Goal: Information Seeking & Learning: Learn about a topic

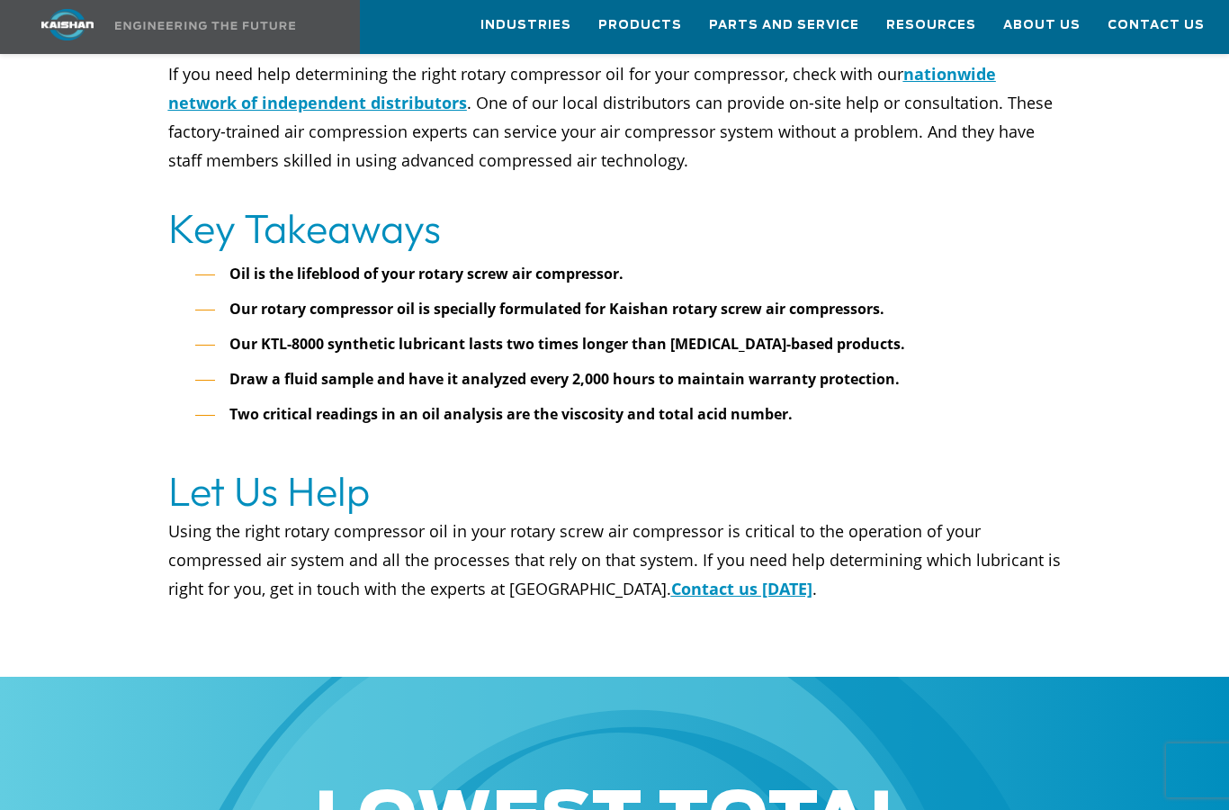
scroll to position [5571, 0]
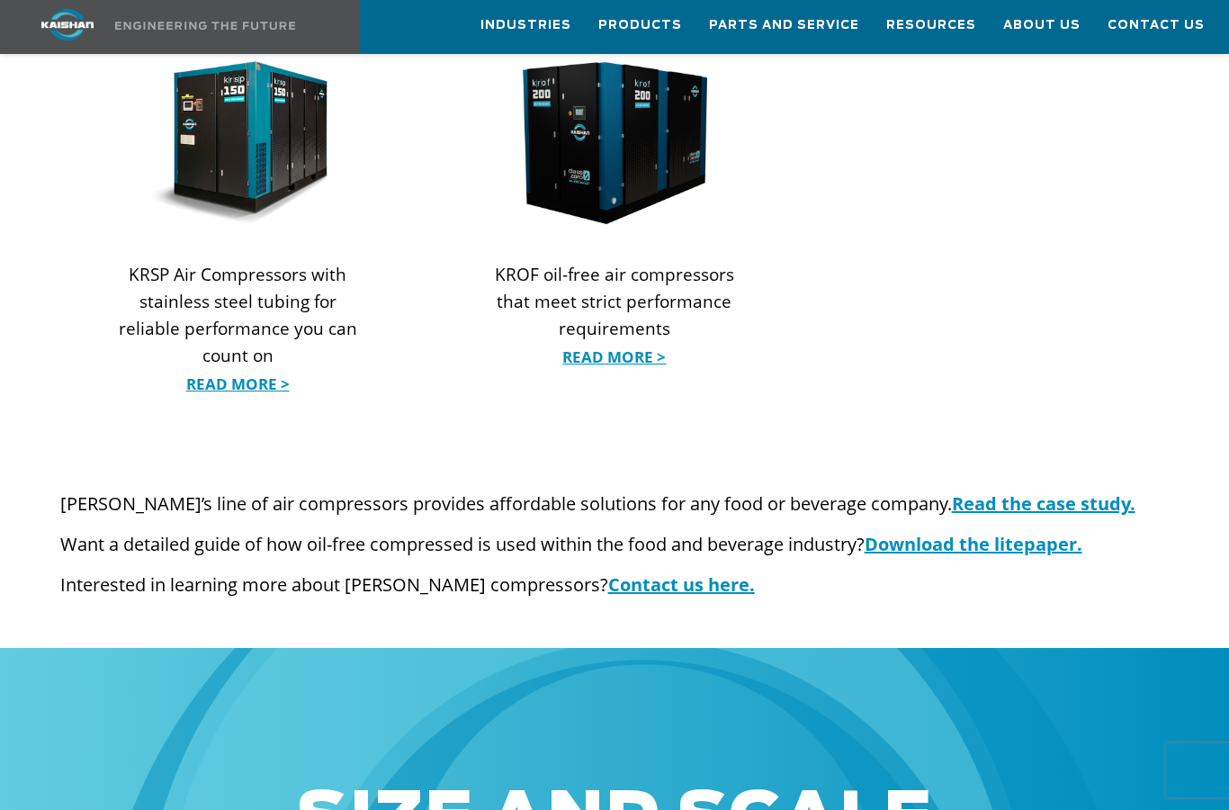
scroll to position [2392, 0]
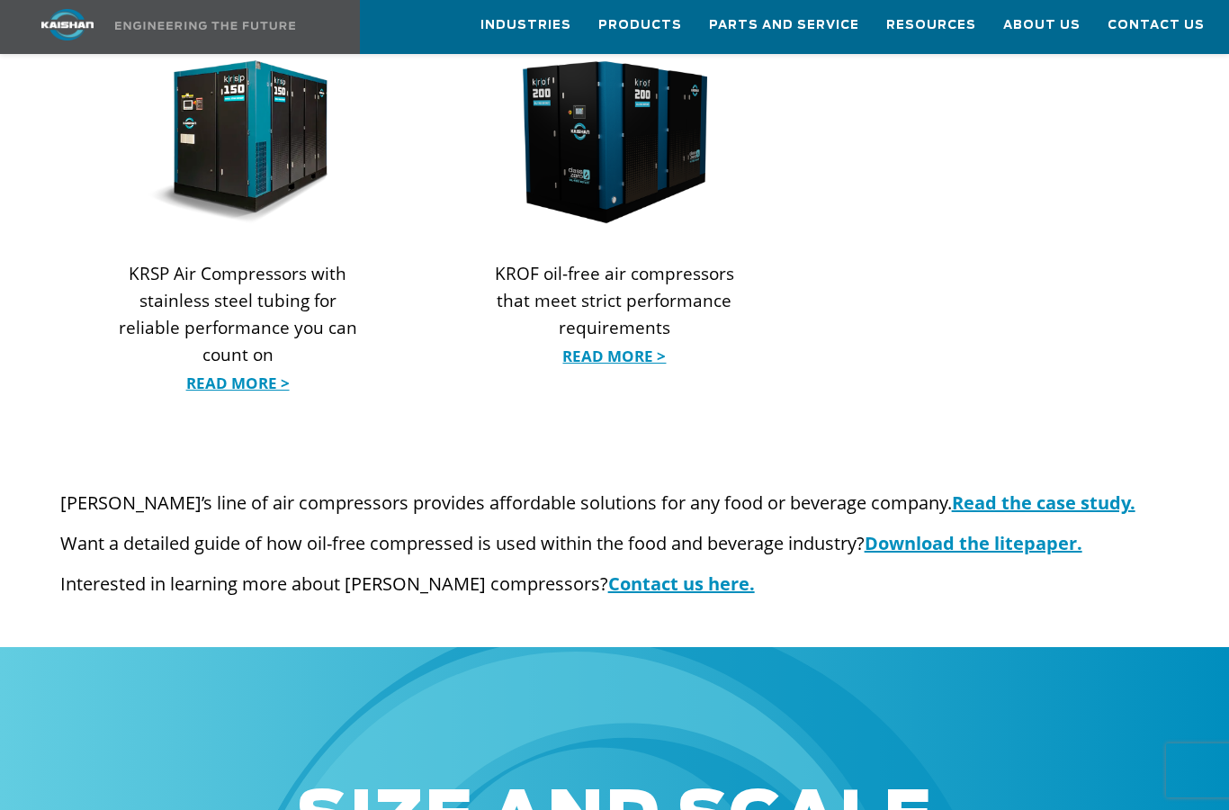
click at [958, 490] on link "Read the case study." at bounding box center [1044, 502] width 184 height 24
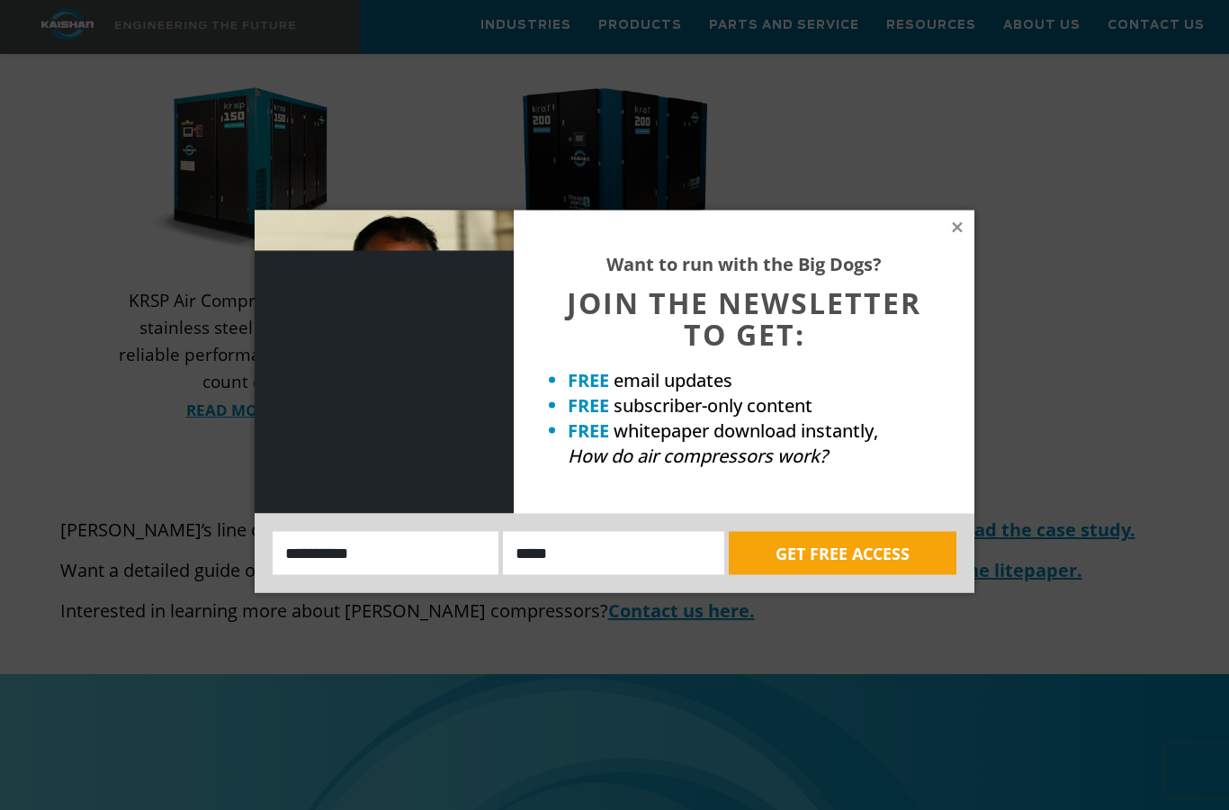
scroll to position [2351, 0]
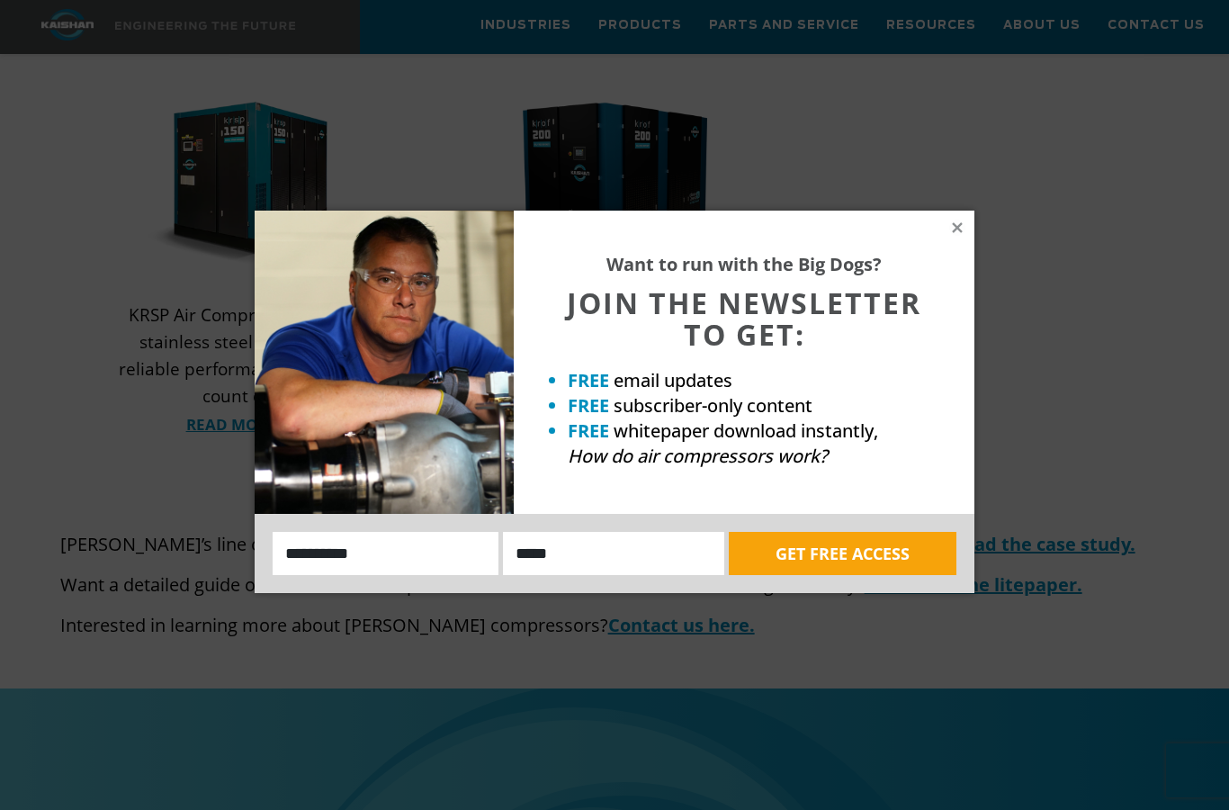
click at [954, 234] on icon at bounding box center [957, 228] width 16 height 16
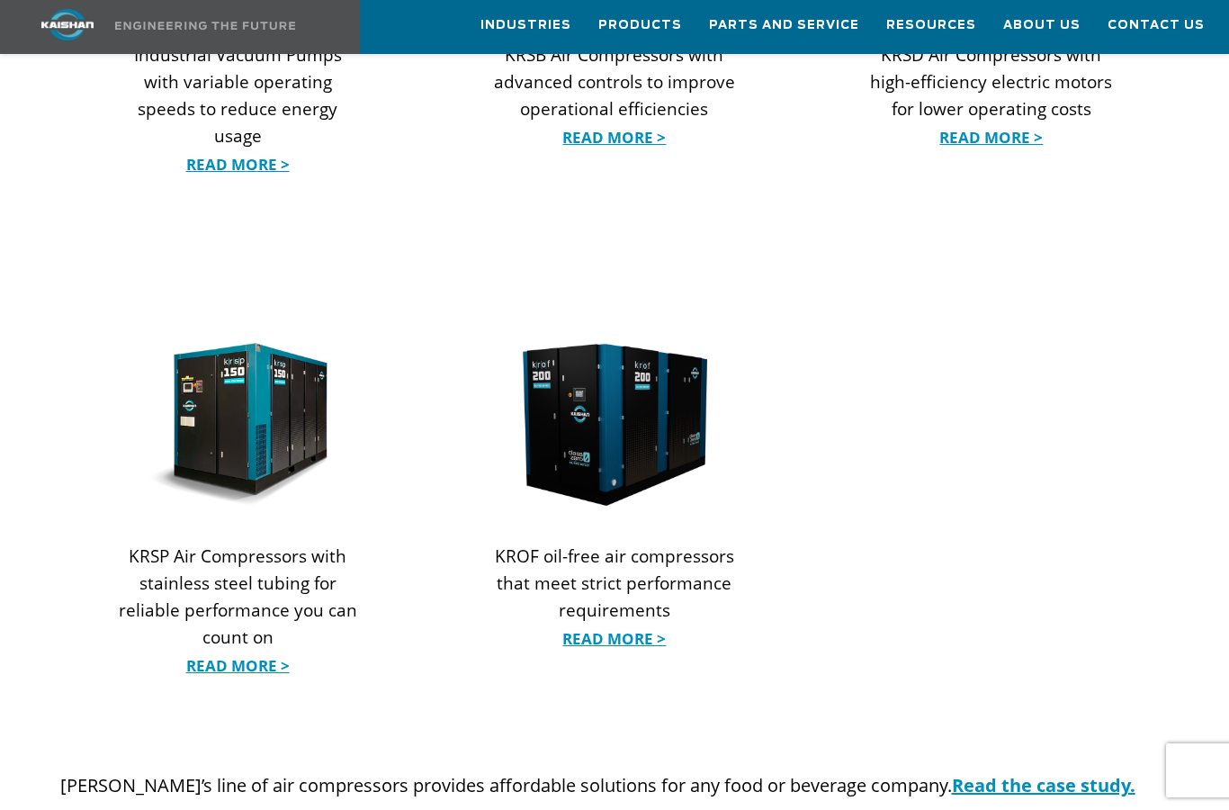
scroll to position [2109, 0]
click at [195, 653] on link "Read More >" at bounding box center [237, 666] width 247 height 27
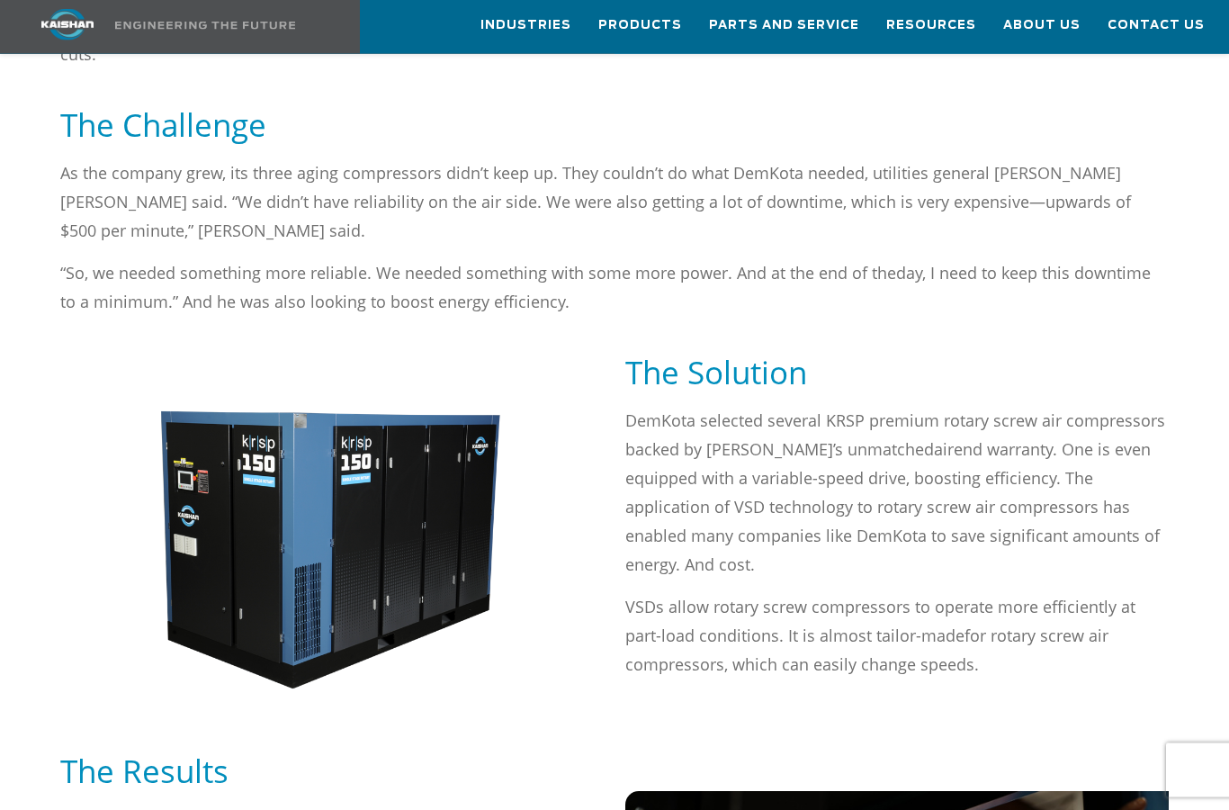
scroll to position [1141, 0]
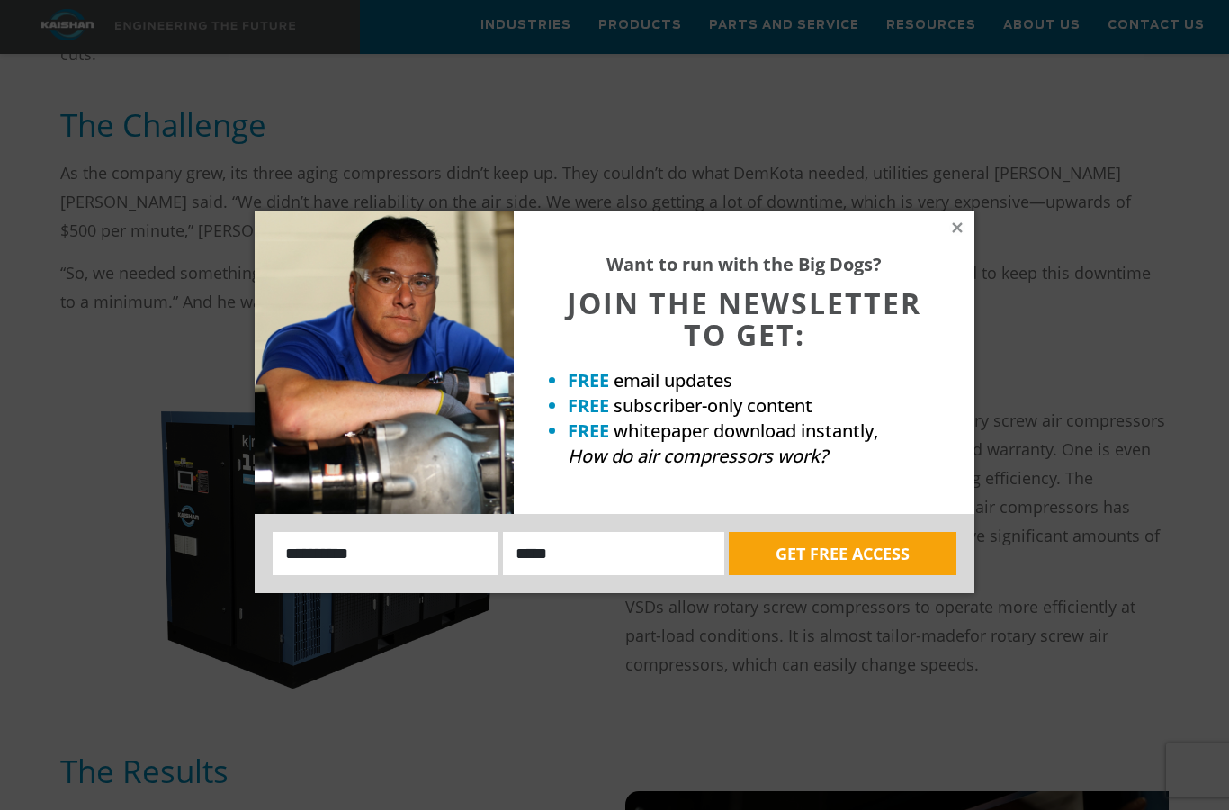
click at [957, 227] on icon at bounding box center [957, 227] width 10 height 10
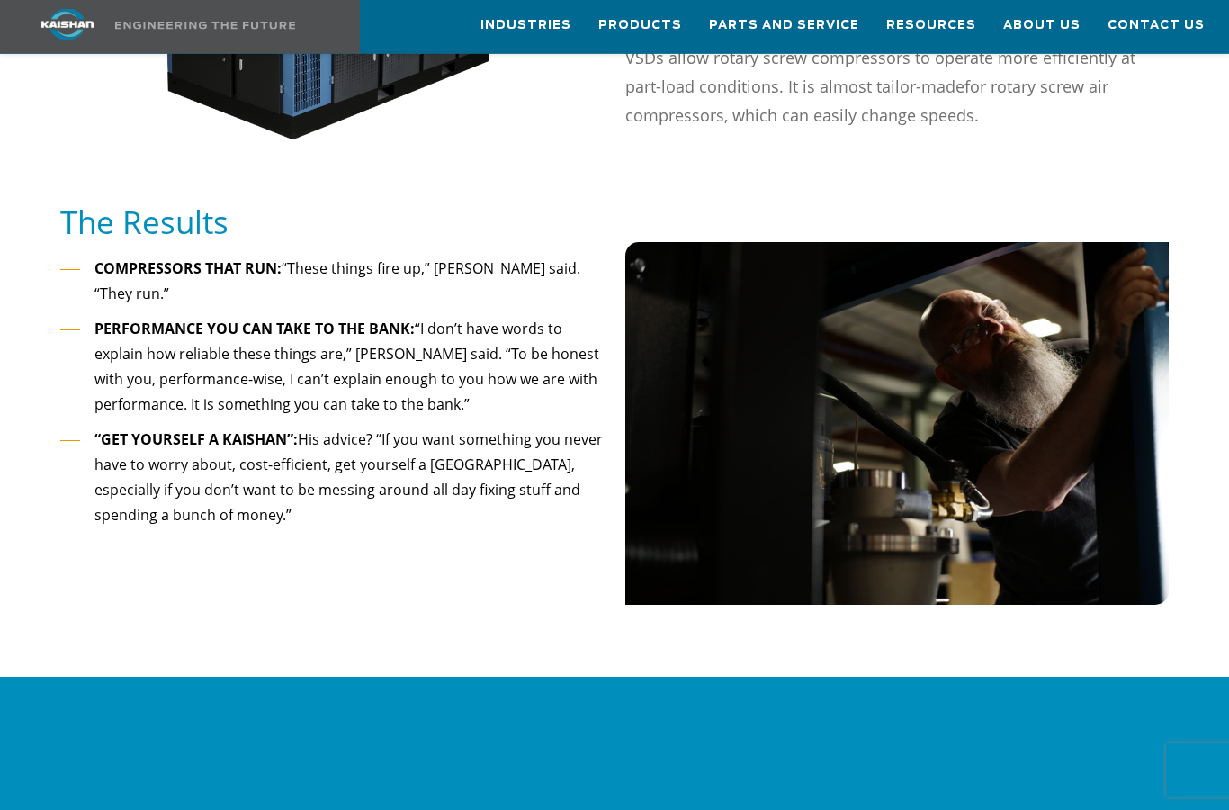
scroll to position [1705, 0]
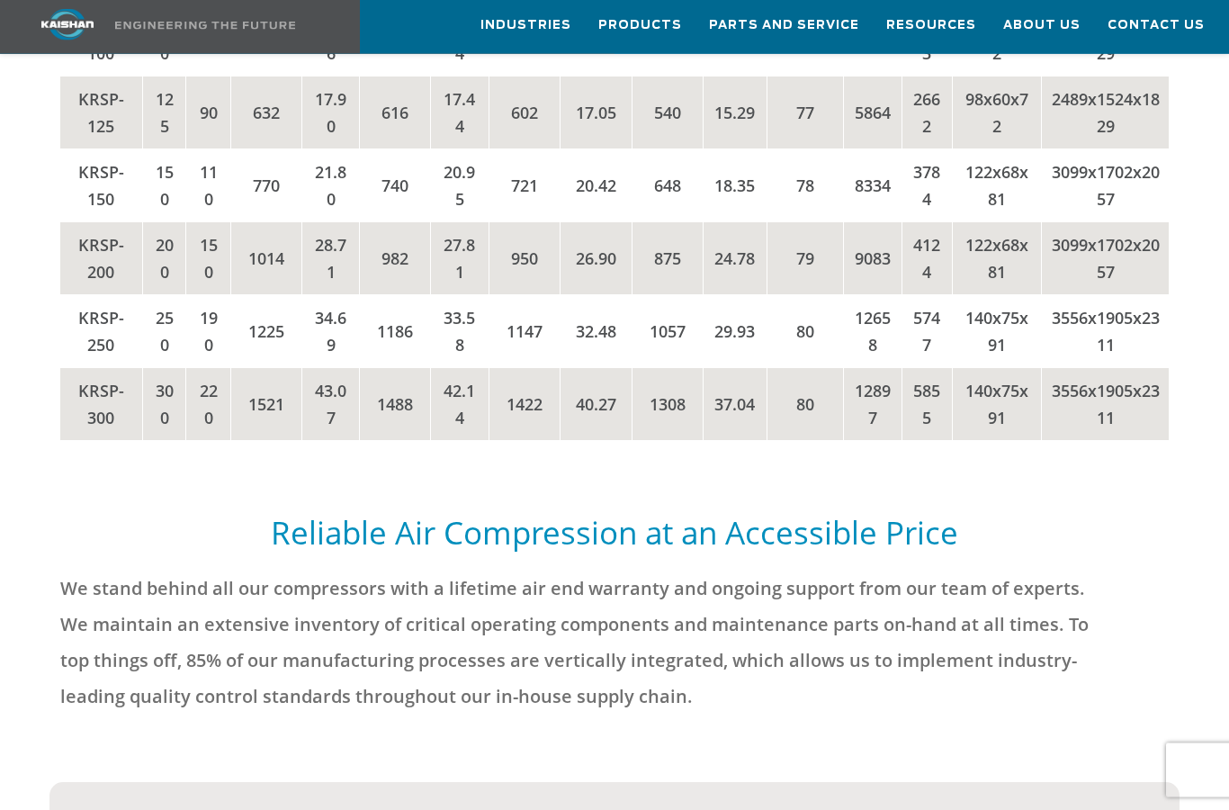
scroll to position [4362, 0]
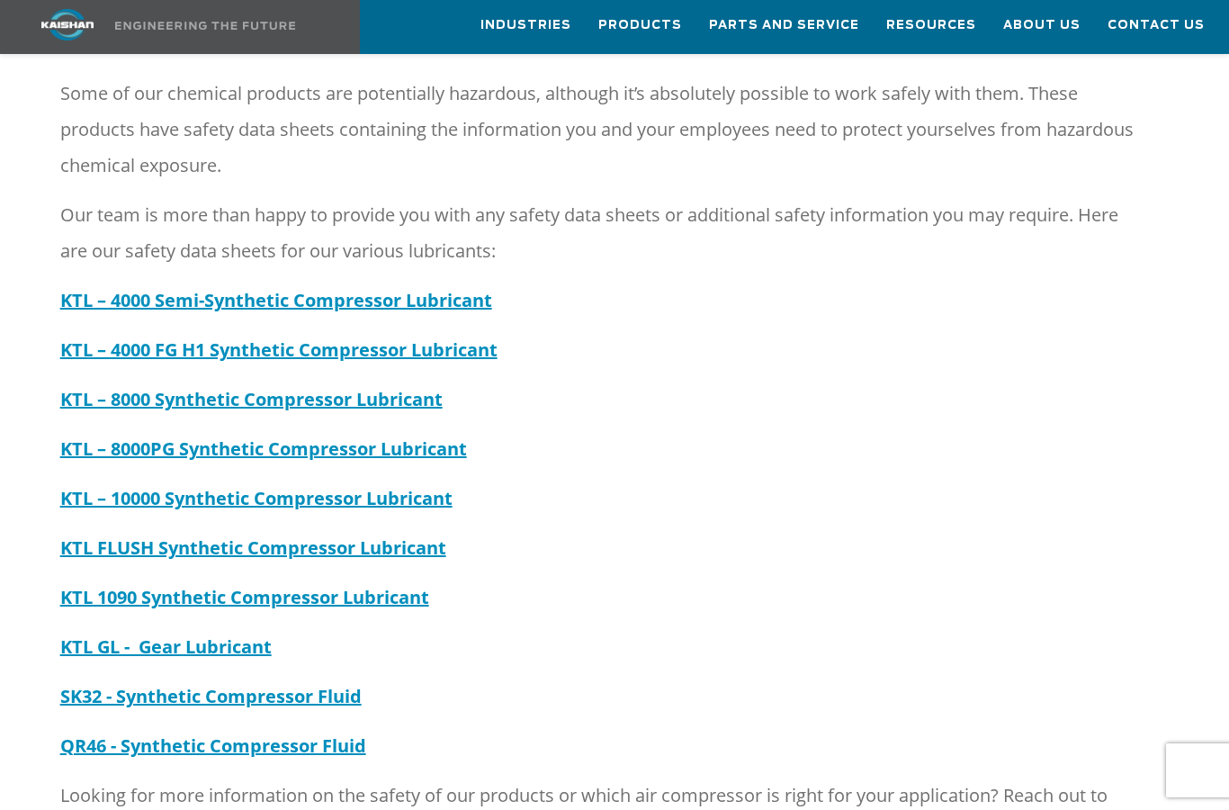
scroll to position [403, 0]
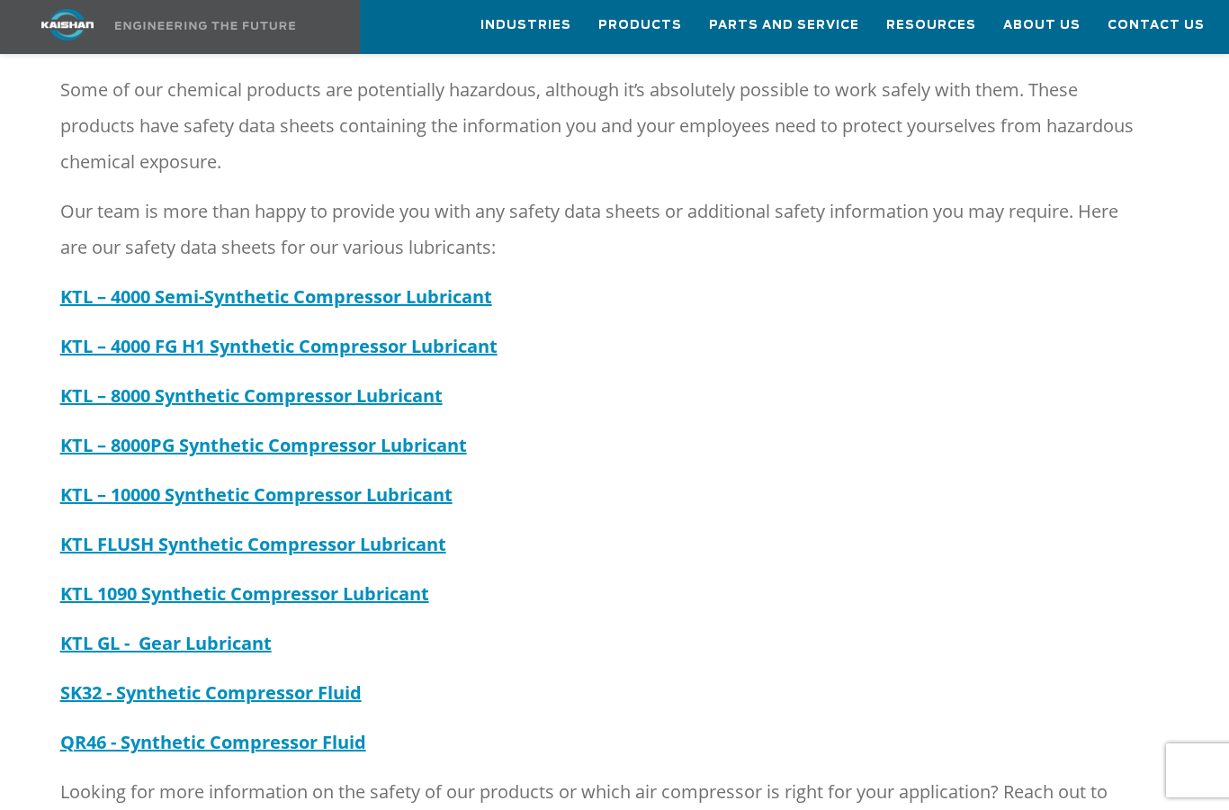
click at [83, 334] on strong "KTL – 4000 FG H1 Synthetic Compressor Lubricant" at bounding box center [278, 346] width 437 height 24
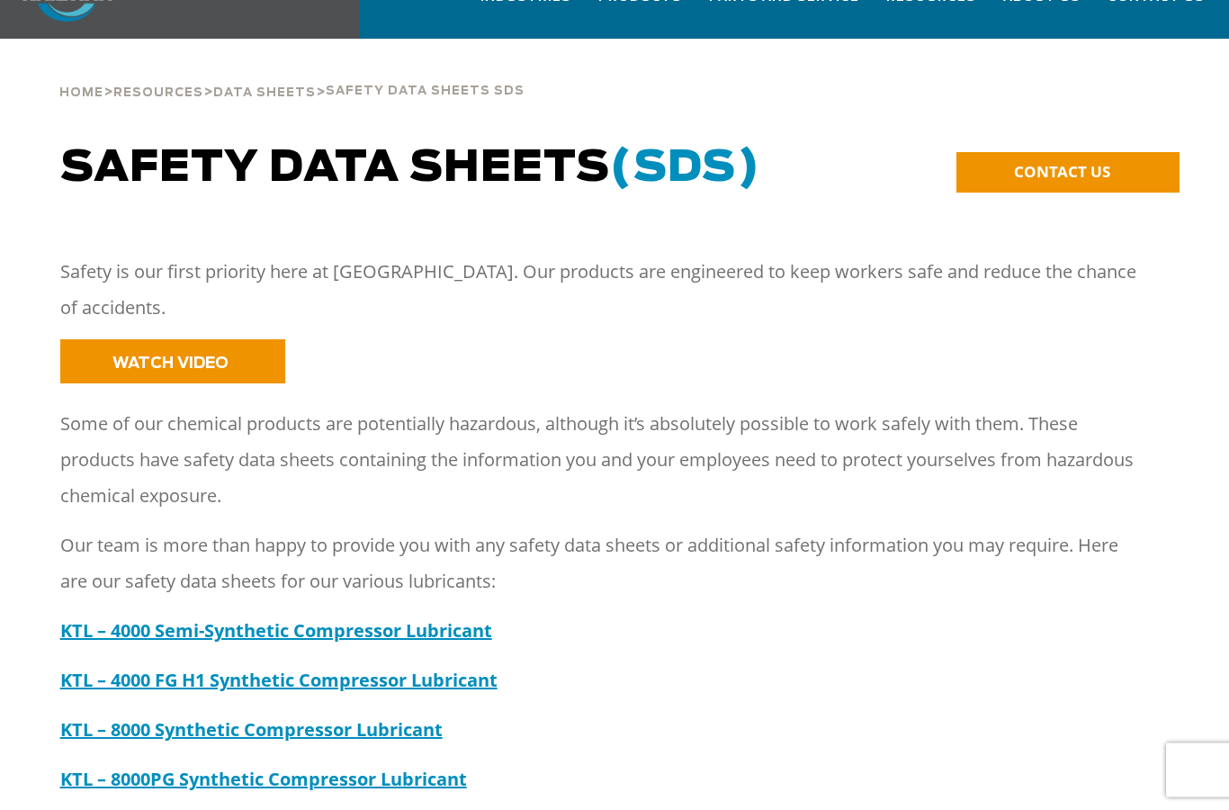
scroll to position [0, 0]
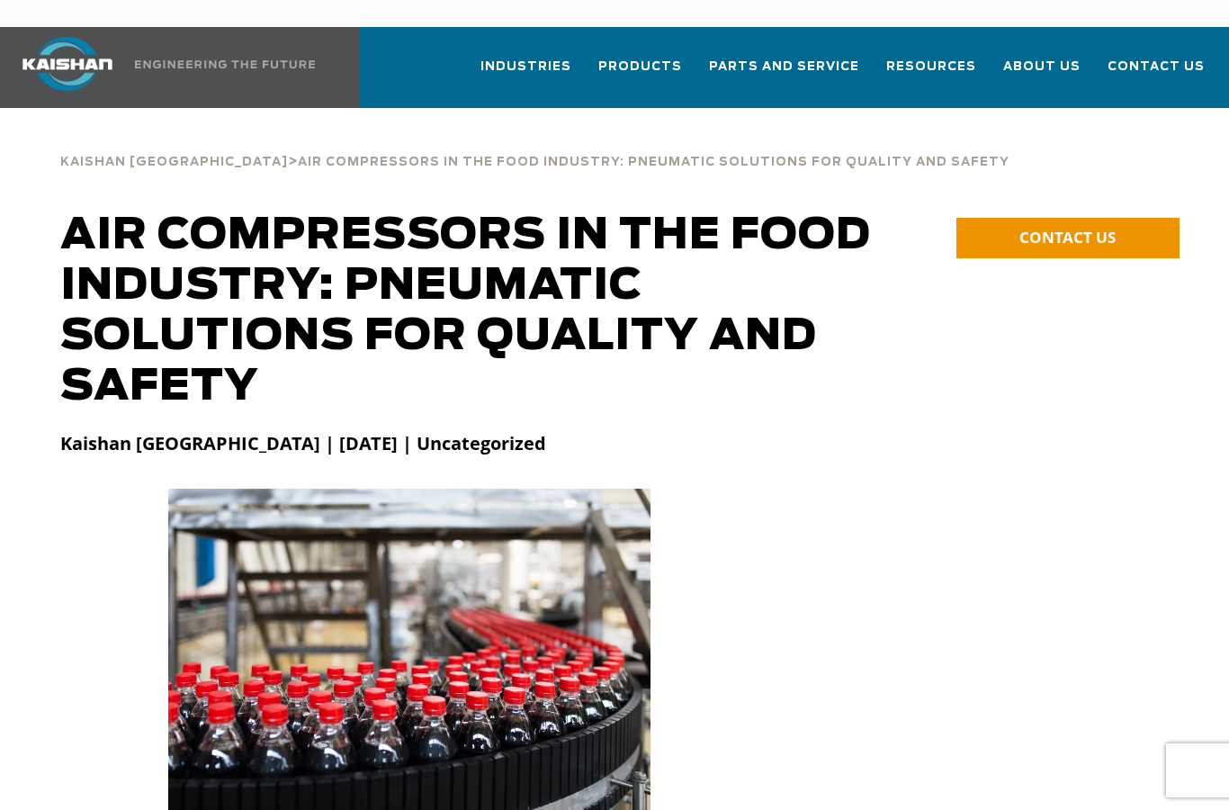
click at [101, 157] on span "Kaishan [GEOGRAPHIC_DATA]" at bounding box center [174, 163] width 228 height 12
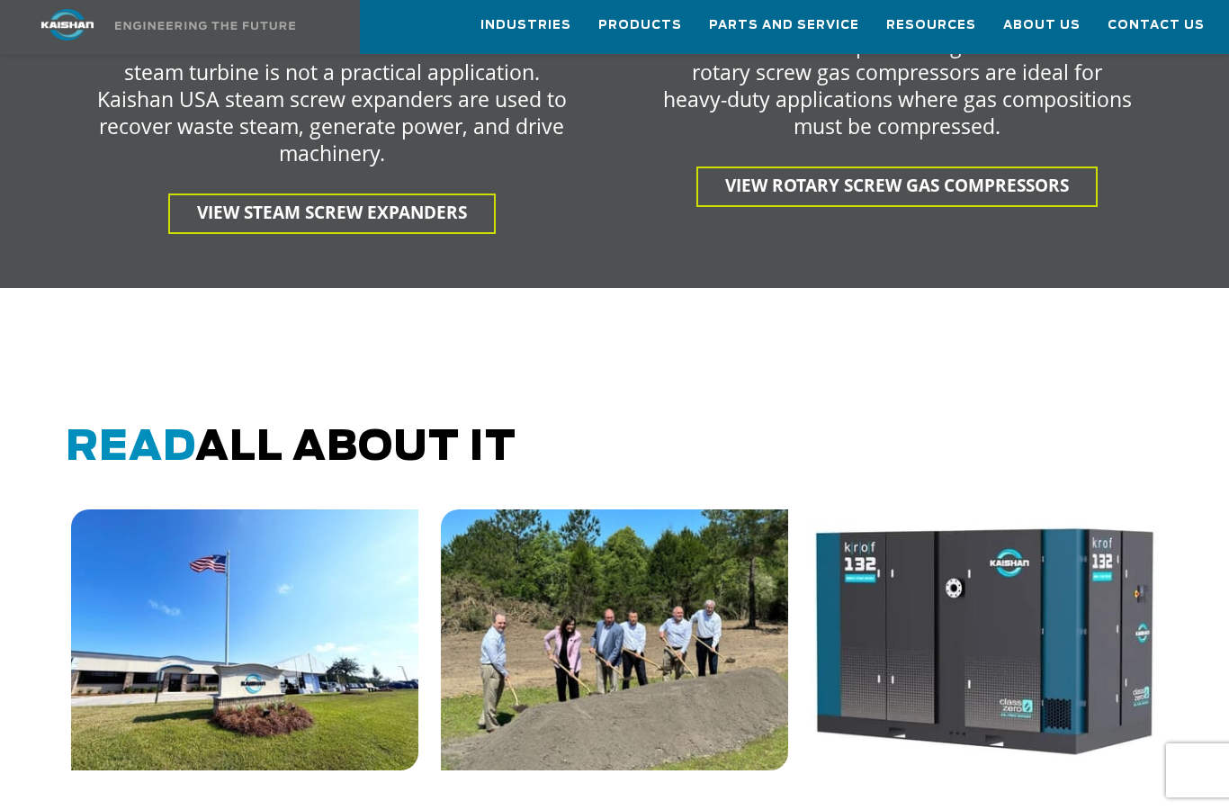
scroll to position [5102, 0]
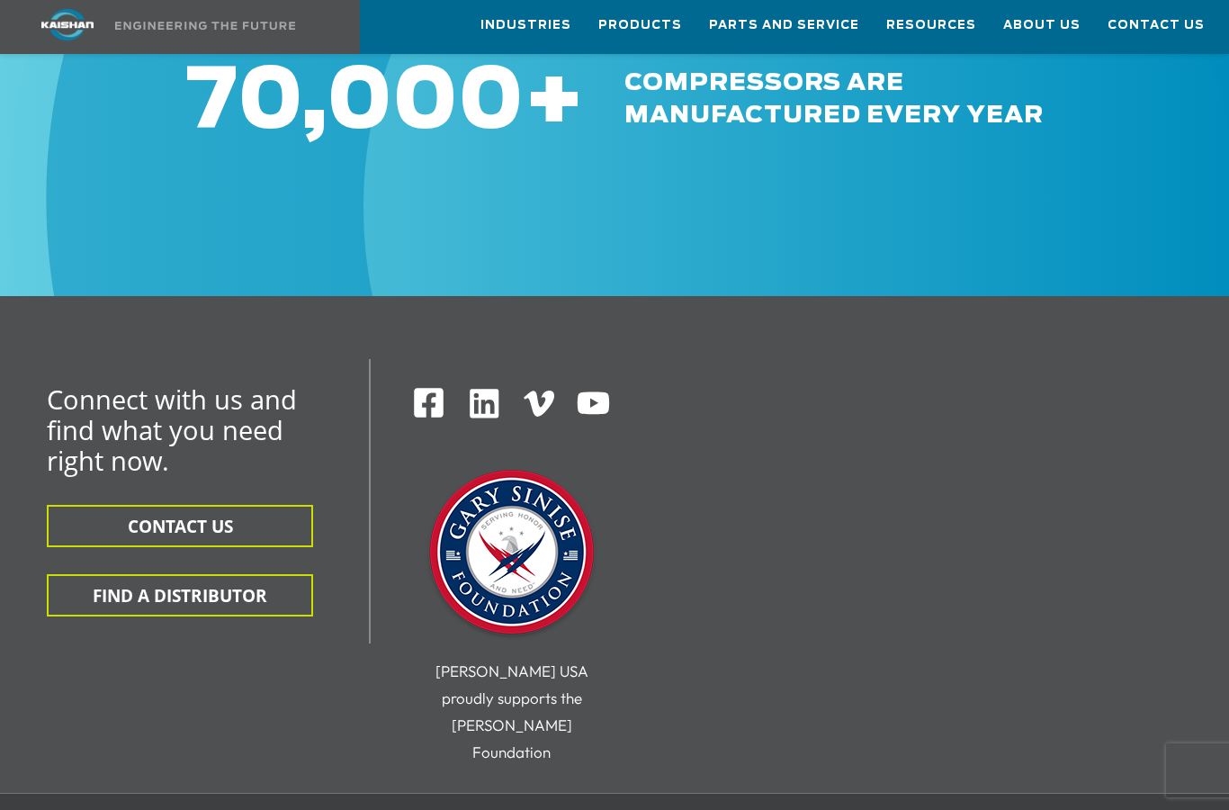
scroll to position [9174, 0]
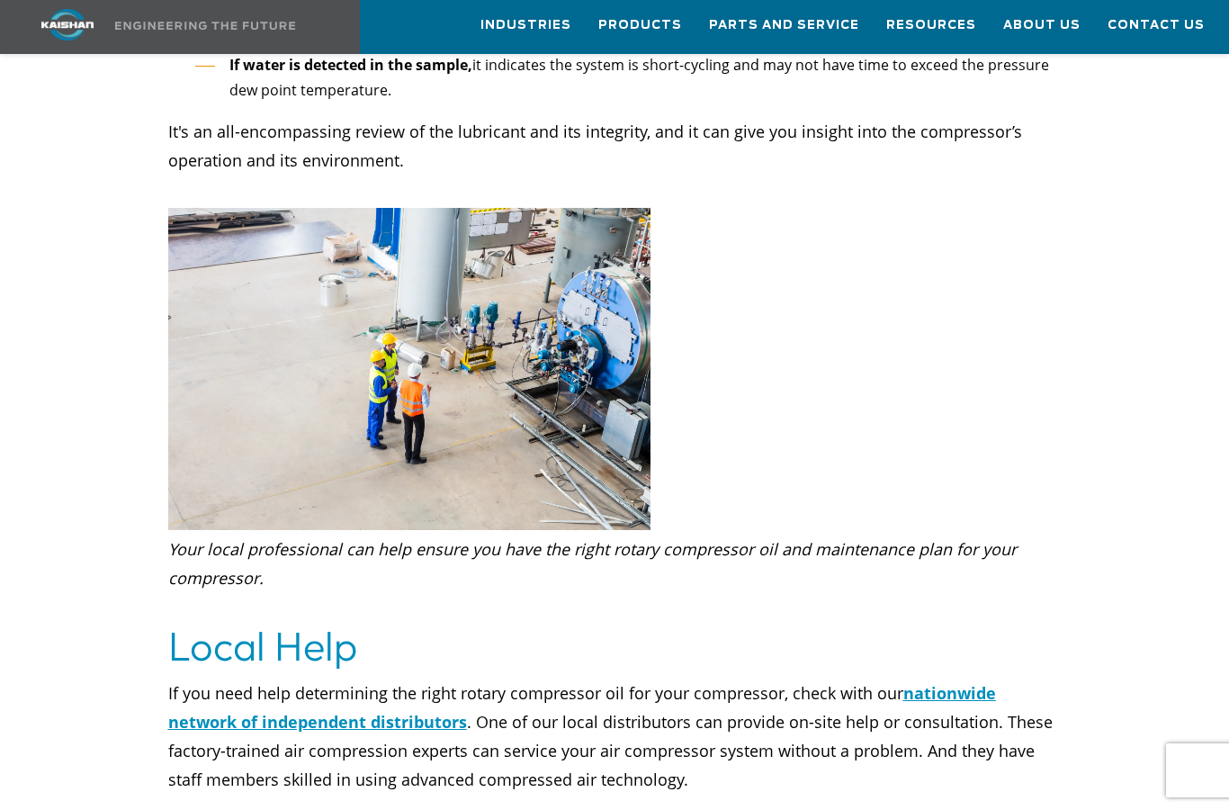
scroll to position [5645, 0]
